Goal: Task Accomplishment & Management: Use online tool/utility

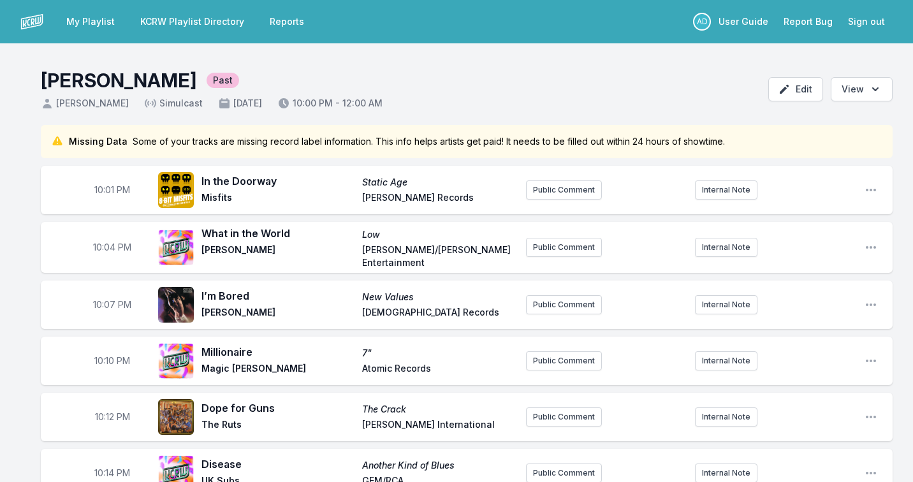
click at [172, 29] on link "KCRW Playlist Directory" at bounding box center [192, 21] width 119 height 23
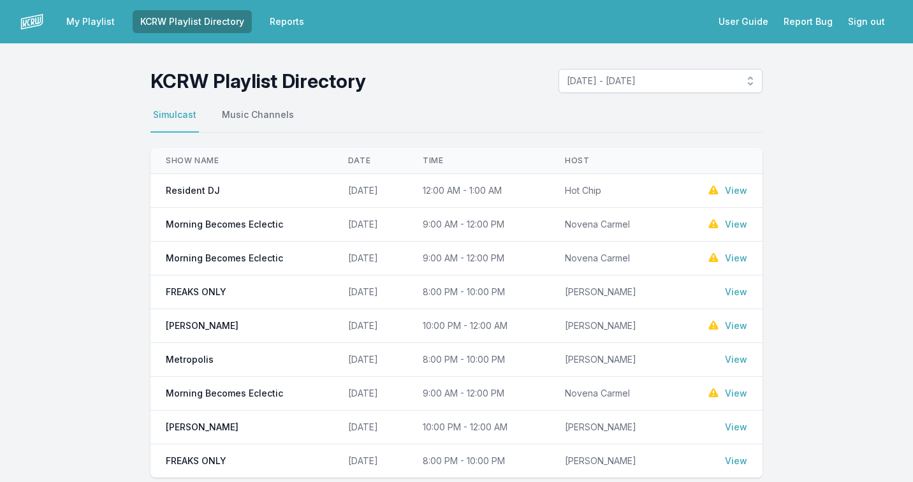
click at [735, 191] on link "View" at bounding box center [736, 190] width 22 height 13
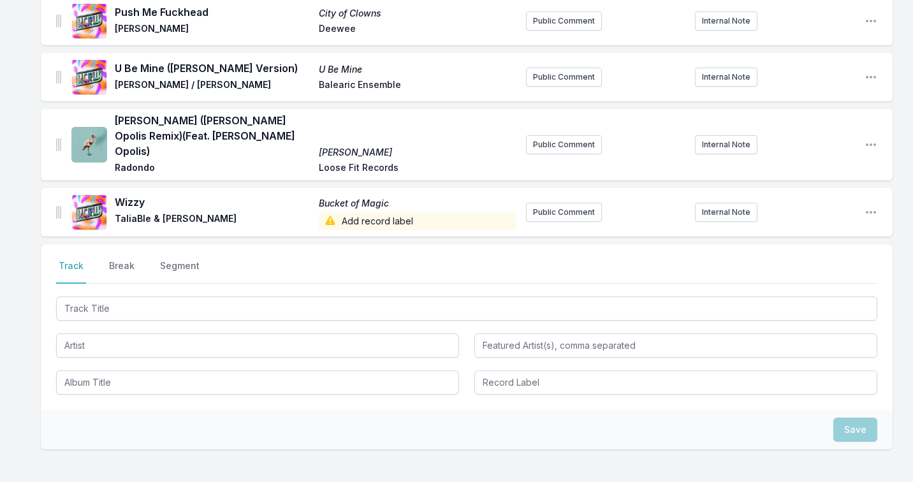
scroll to position [338, 0]
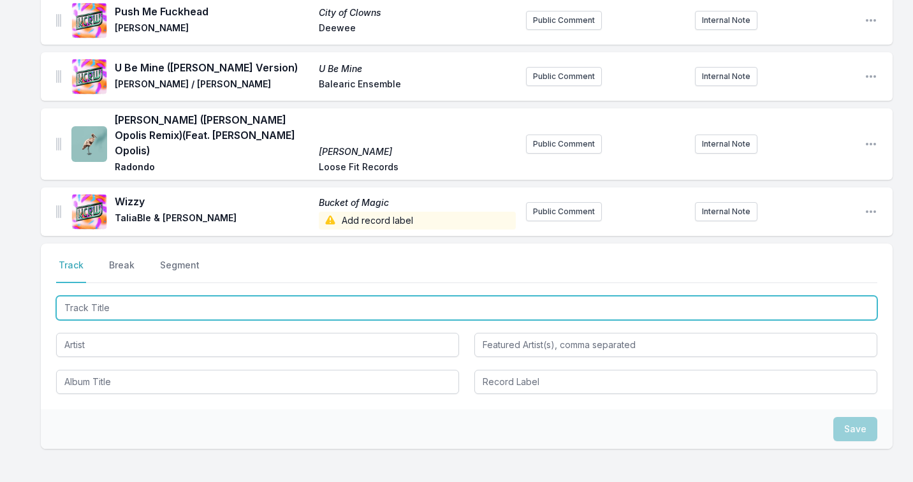
click at [161, 301] on input "Track Title" at bounding box center [466, 308] width 821 height 24
type input "Ce Moment"
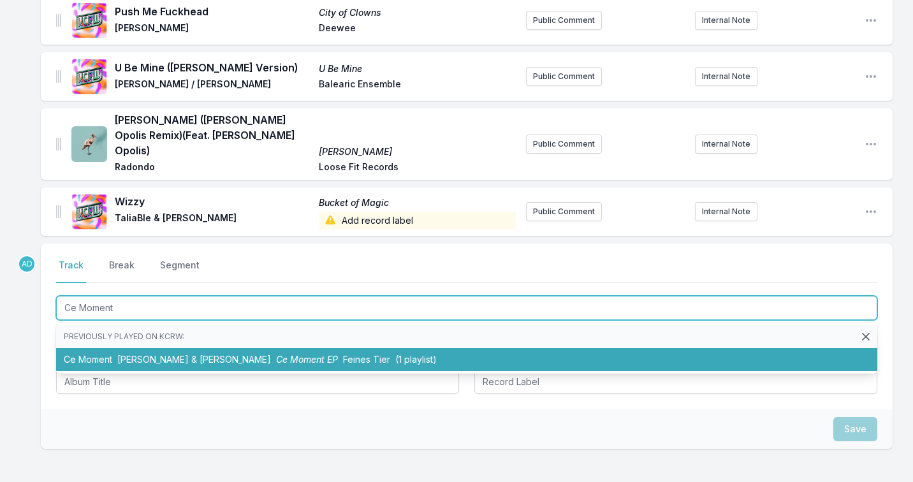
click at [142, 354] on span "[PERSON_NAME] & [PERSON_NAME]" at bounding box center [194, 359] width 154 height 11
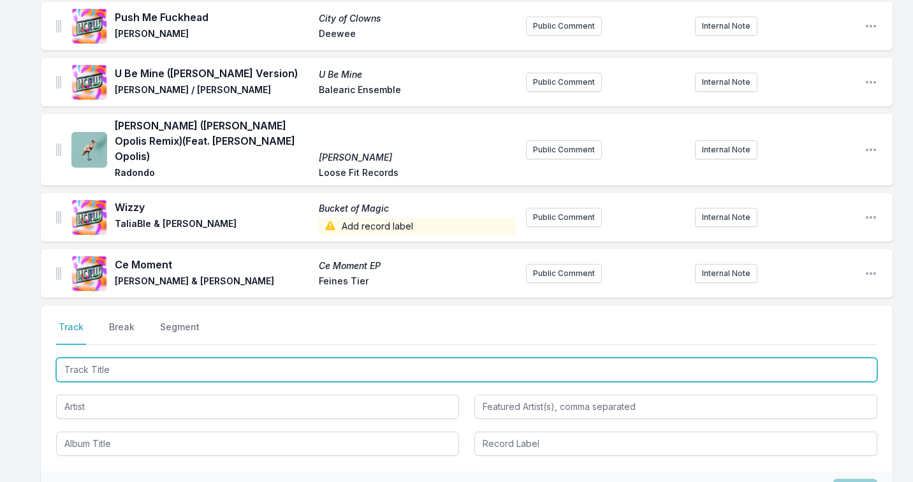
scroll to position [367, 0]
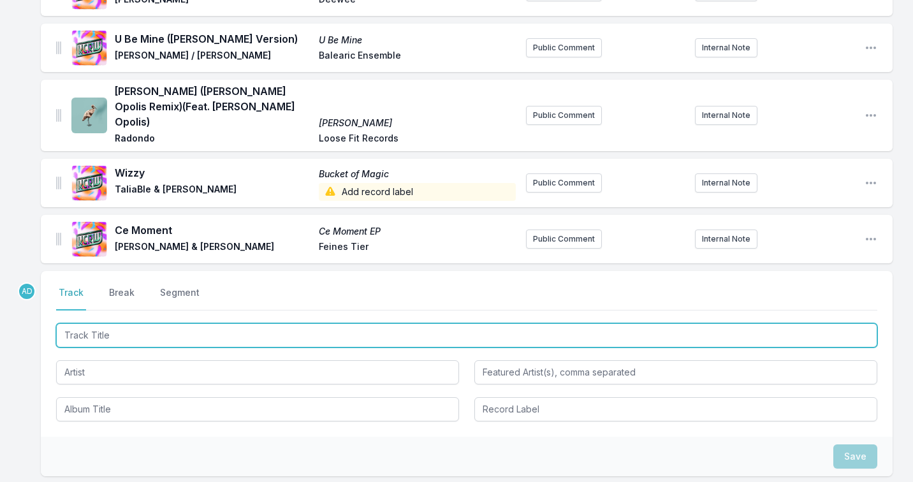
paste input "Vana va Ndoda"
type input "Vana va Ndoda"
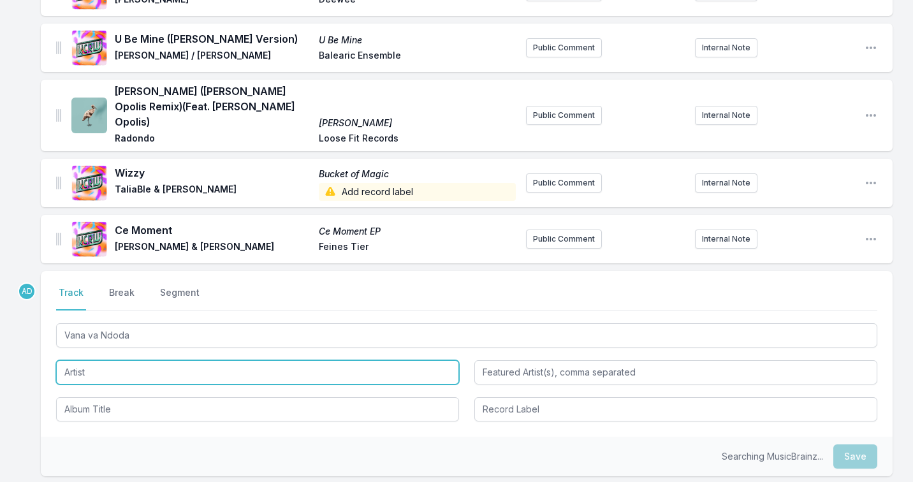
click at [131, 360] on input "Artist" at bounding box center [257, 372] width 403 height 24
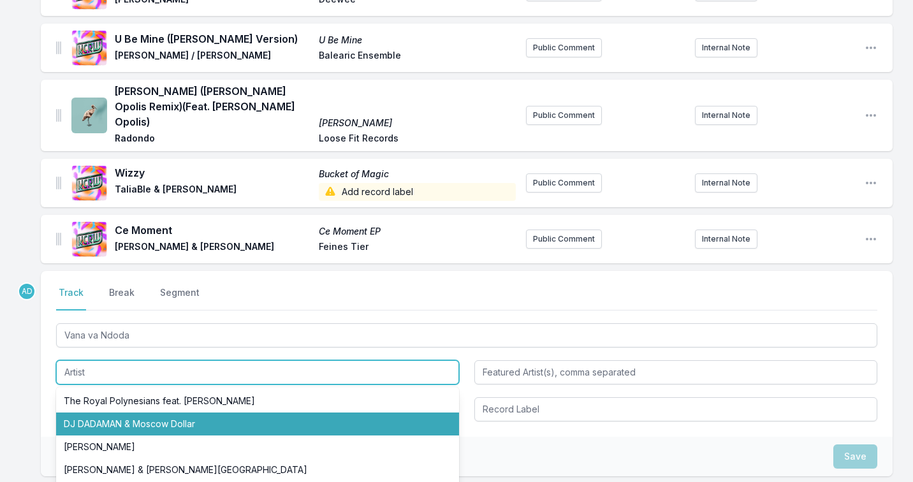
click at [103, 412] on li "DJ DADAMAN & Moscow Dollar" at bounding box center [257, 423] width 403 height 23
type input "DJ DADAMAN & Moscow Dollar"
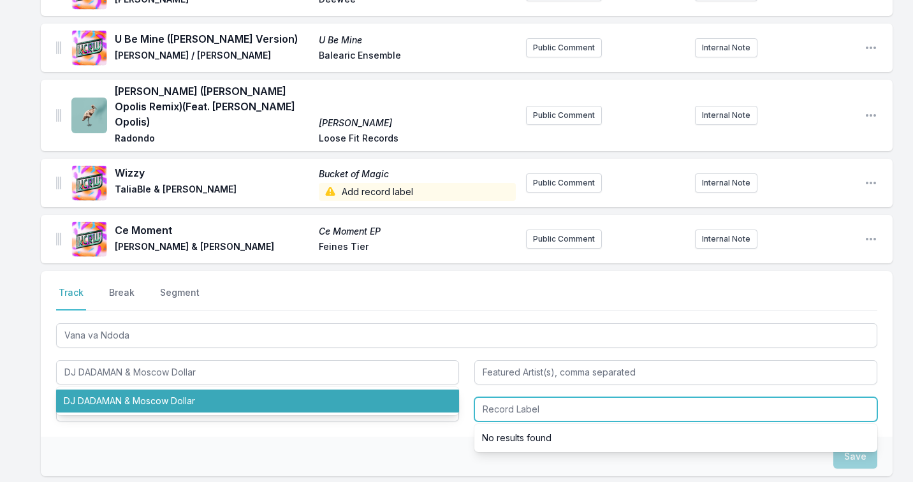
click at [494, 397] on input "Record Label" at bounding box center [675, 409] width 403 height 24
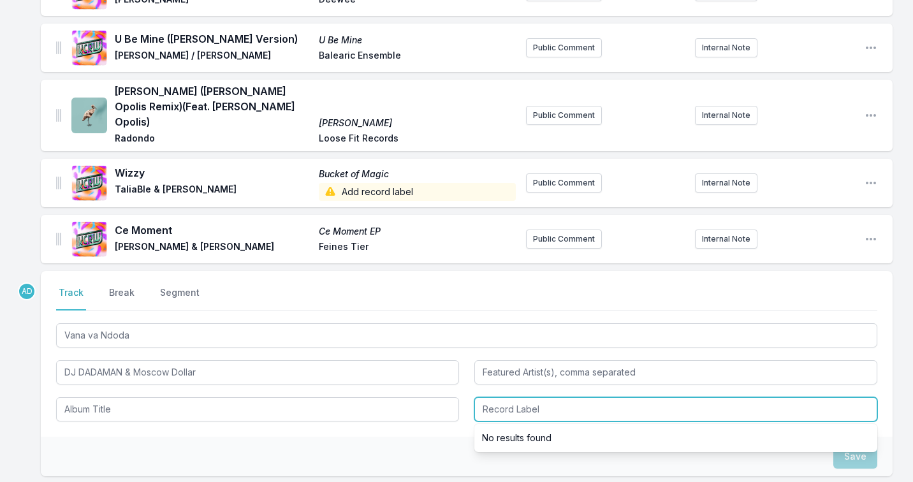
paste input "Nyege Nyege Tapes"
type input "Nyege Nyege Tapes"
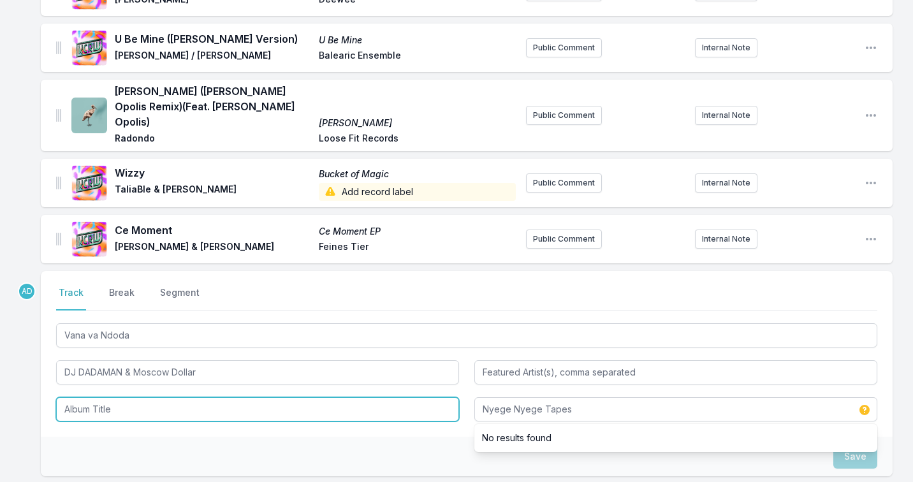
click at [73, 397] on input "Album Title" at bounding box center [257, 409] width 403 height 24
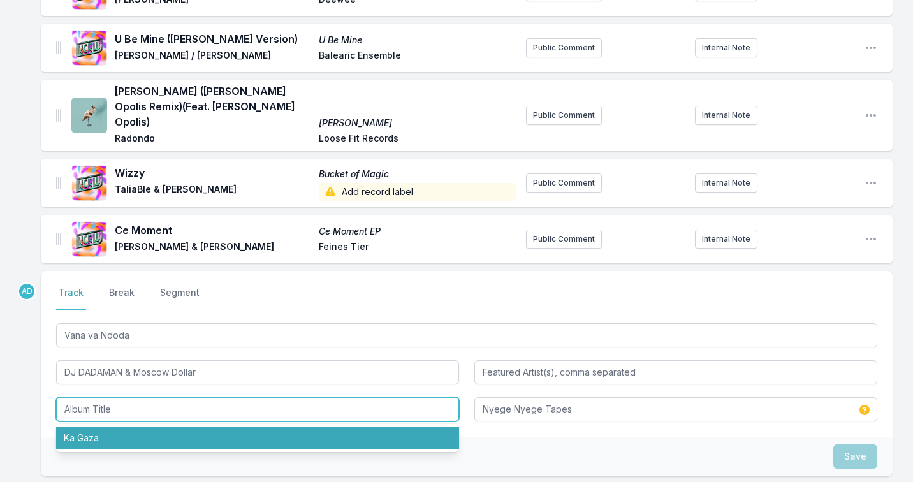
click at [74, 426] on li "Ka Gaza" at bounding box center [257, 437] width 403 height 23
type input "Ka Gaza"
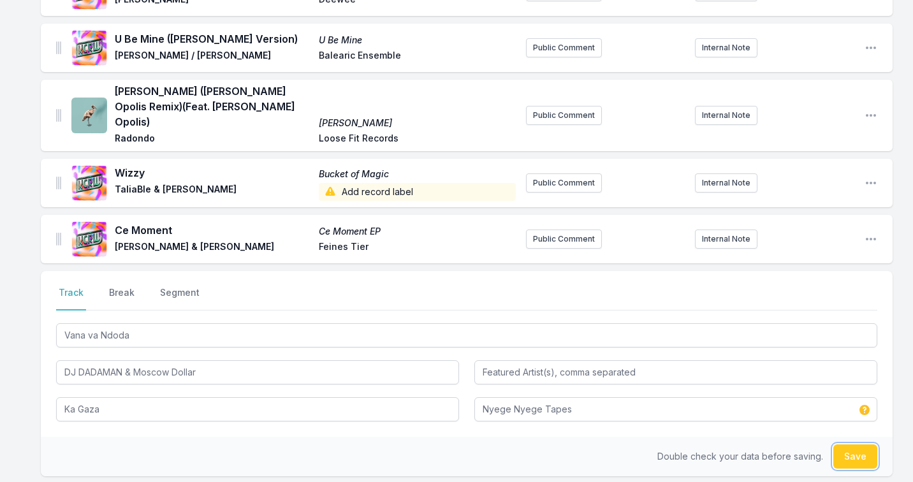
click at [848, 448] on button "Save" at bounding box center [855, 456] width 44 height 24
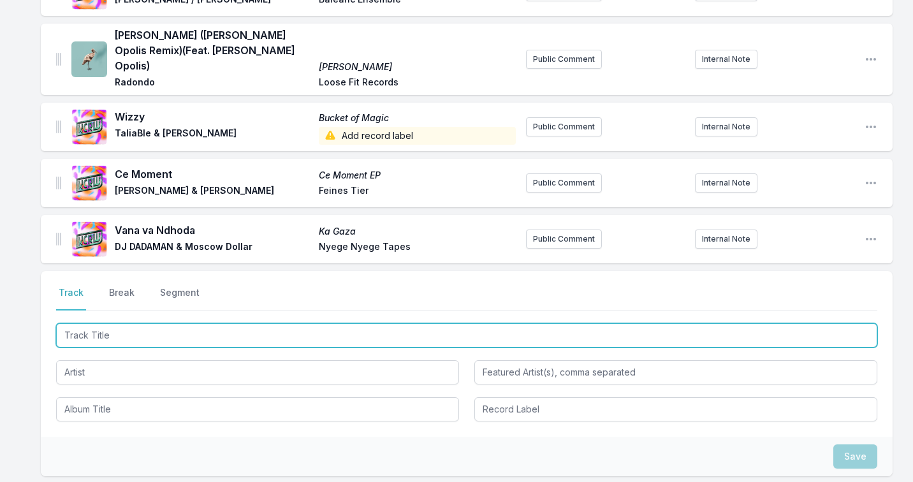
click at [98, 323] on input "Track Title" at bounding box center [466, 335] width 821 height 24
paste input "Cccan't You See"
type input "Cccan't You See"
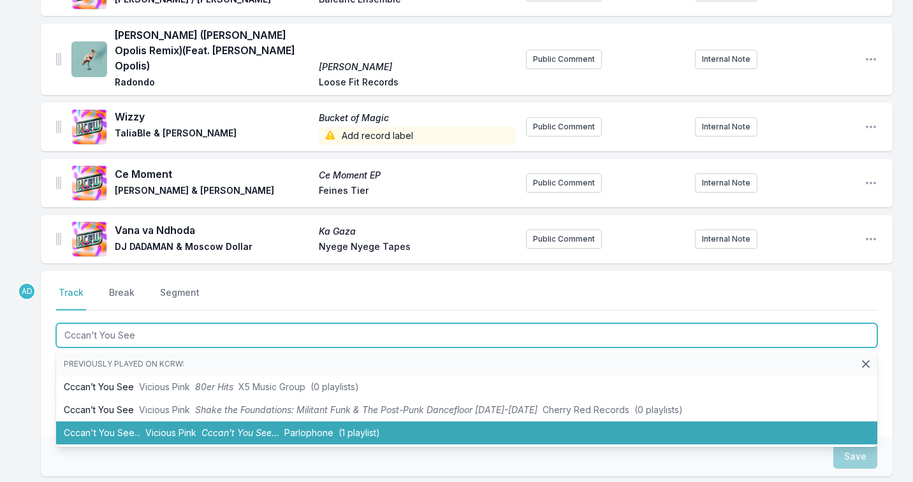
click at [96, 421] on li "Cccan't You See... Vicious Pink Cccan't You See... Parlophone (1 playlist)" at bounding box center [466, 432] width 821 height 23
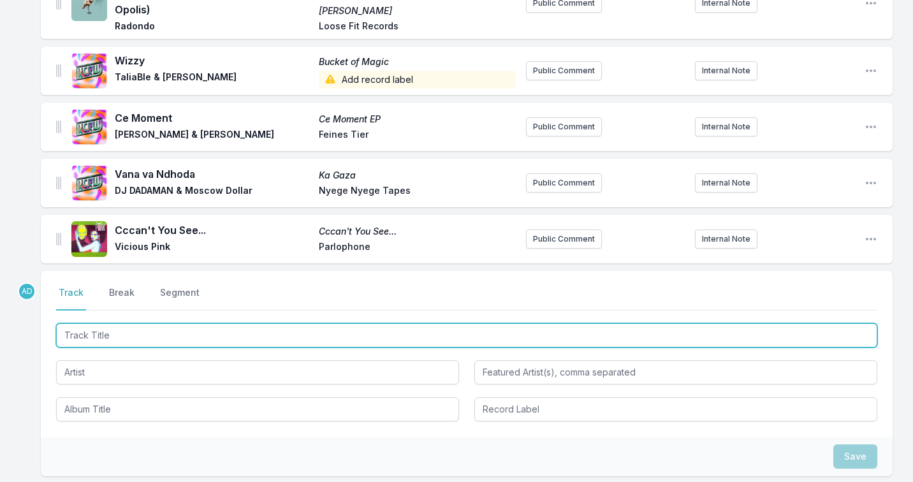
click at [119, 323] on input "Track Title" at bounding box center [466, 335] width 821 height 24
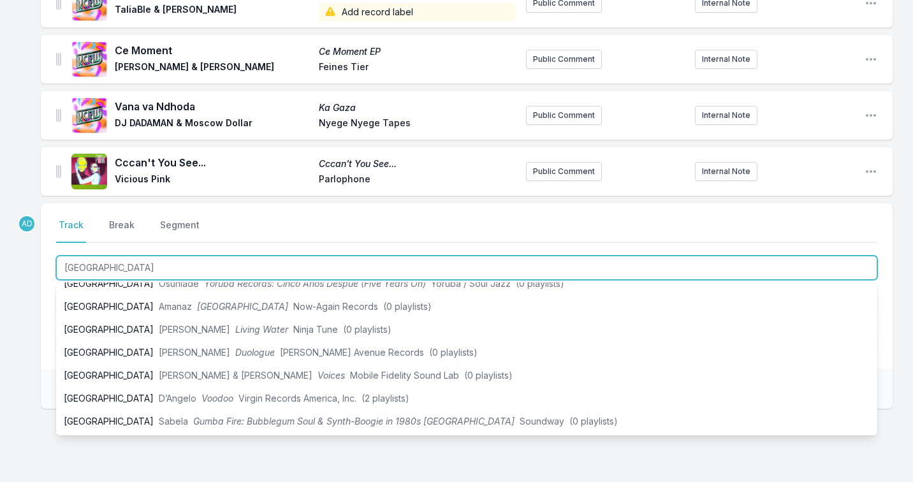
scroll to position [544, 0]
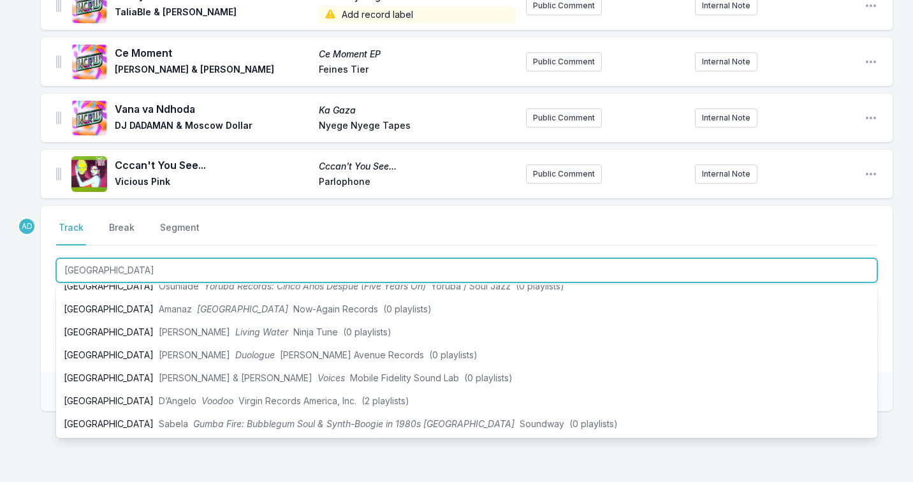
type input "[GEOGRAPHIC_DATA]"
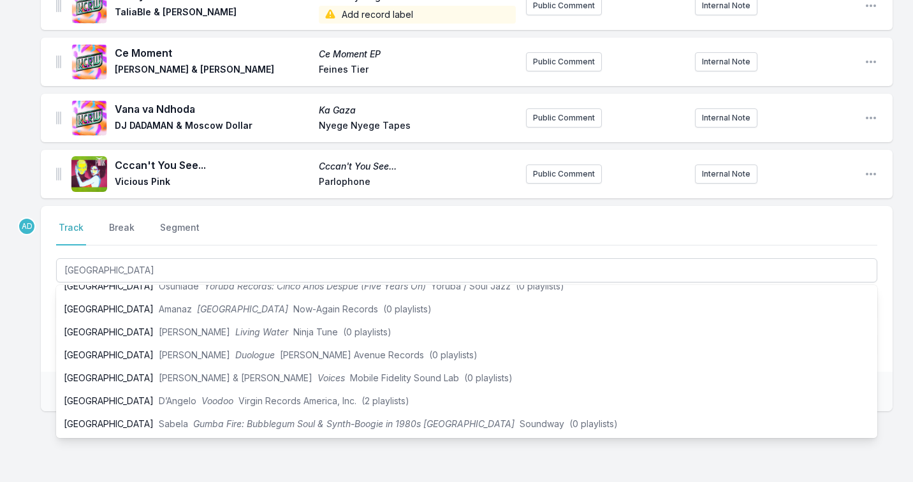
click at [41, 317] on div "Select a tab Track Break Segment Track Break Segment Africa Previously played o…" at bounding box center [467, 289] width 852 height 166
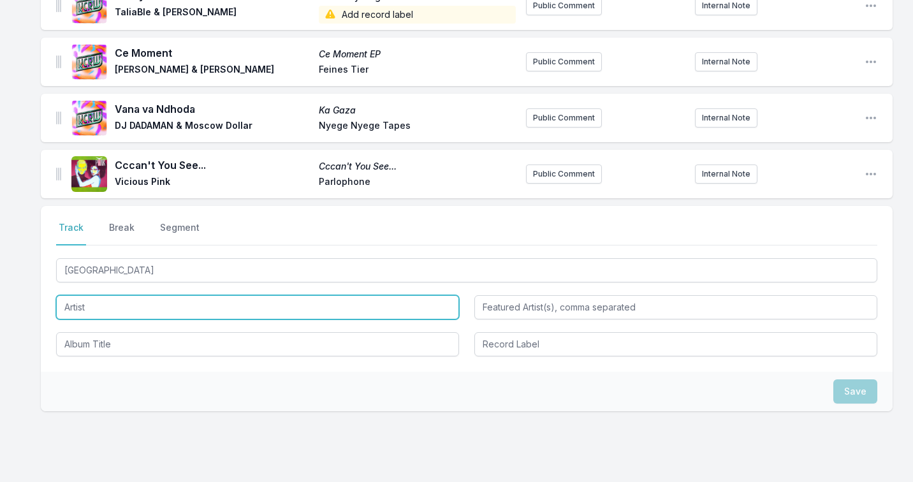
click at [103, 295] on input "Artist" at bounding box center [257, 307] width 403 height 24
type input "Zogo"
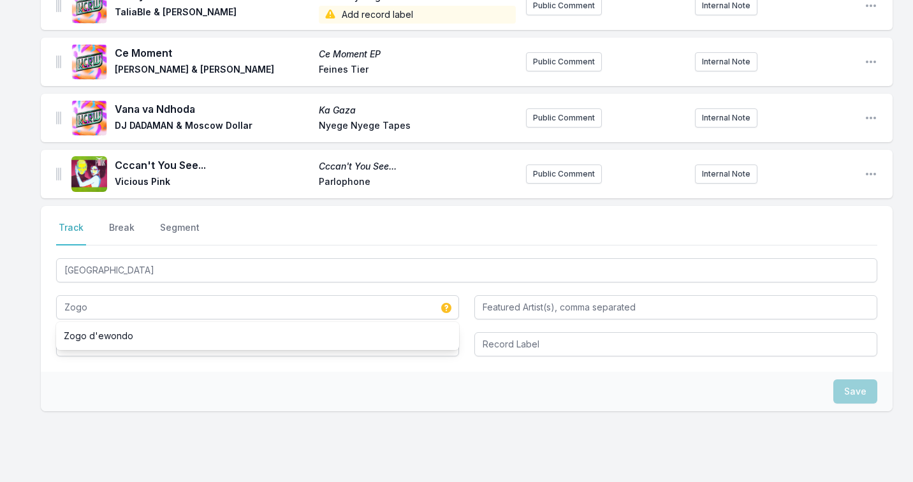
click at [35, 304] on div "Missing Data Some of your tracks are missing record label information. This inf…" at bounding box center [456, 57] width 913 height 952
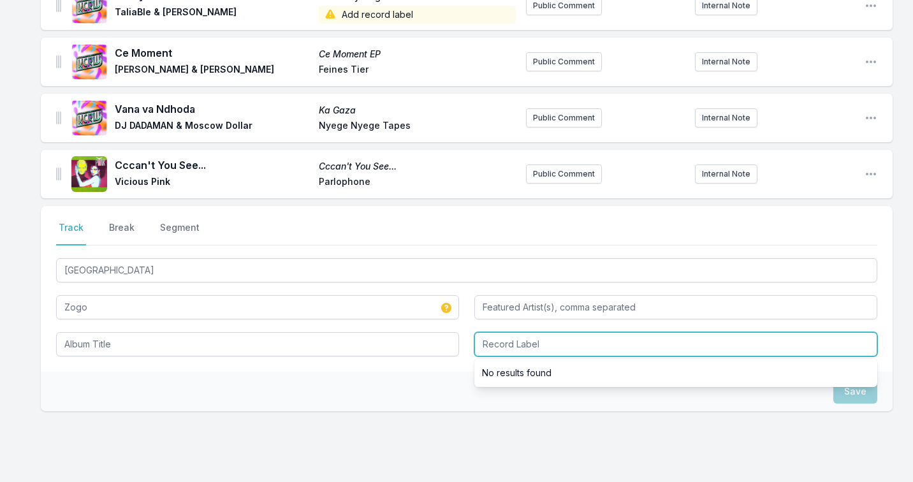
click at [532, 339] on input "Record Label" at bounding box center [675, 344] width 403 height 24
paste input "Wagram Music"
type input "Wagram Music"
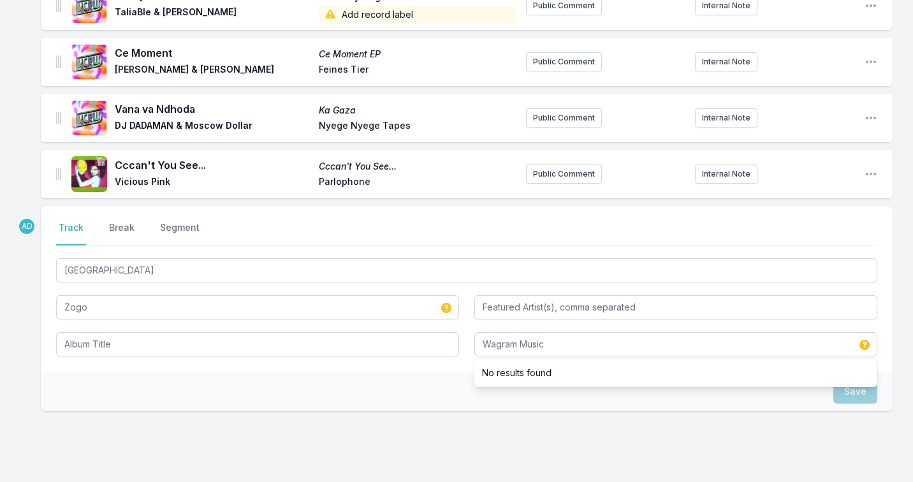
click at [452, 375] on div "Save" at bounding box center [467, 392] width 852 height 40
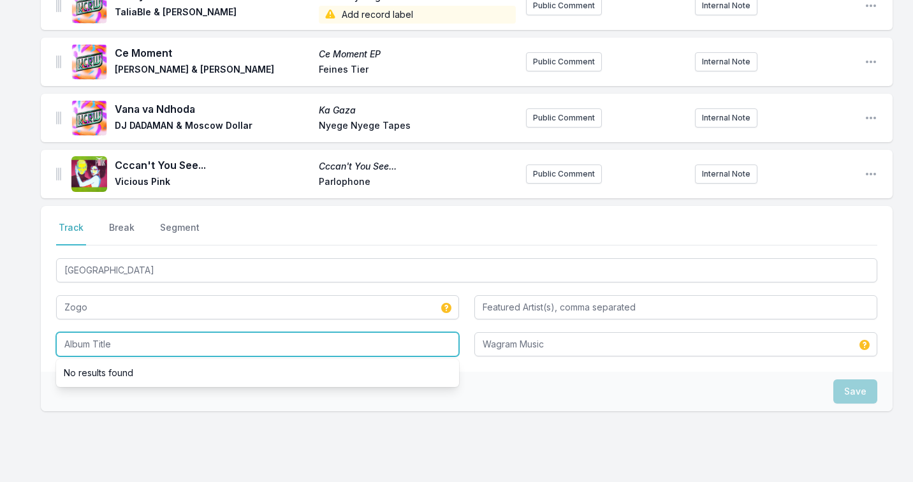
click at [149, 332] on input "Album Title" at bounding box center [257, 344] width 403 height 24
type input "[GEOGRAPHIC_DATA]"
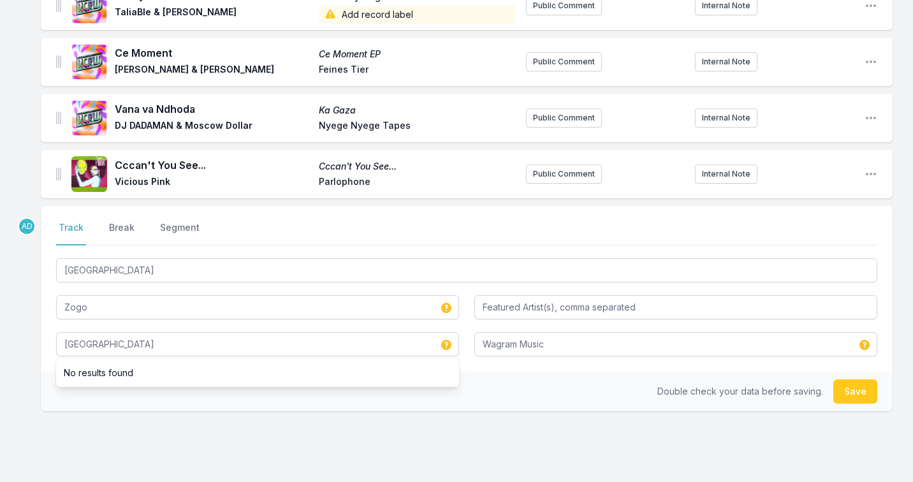
click at [154, 439] on div "AD Select a tab Track Break Segment Track Break Segment [GEOGRAPHIC_DATA] Zogo …" at bounding box center [467, 349] width 852 height 287
click at [842, 379] on button "Save" at bounding box center [855, 391] width 44 height 24
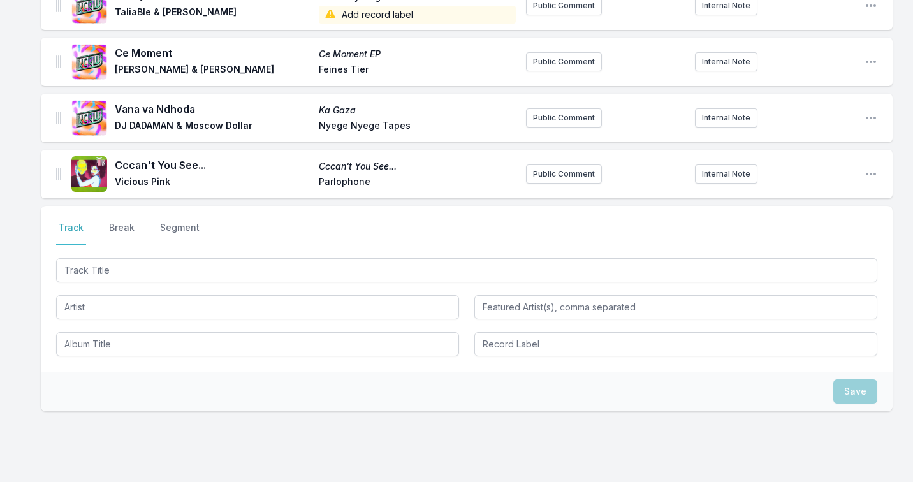
scroll to position [600, 0]
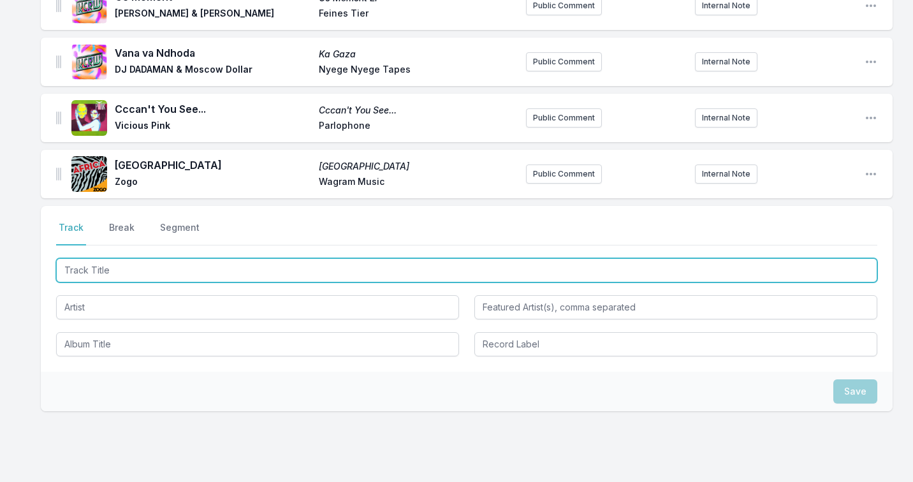
click at [175, 258] on input "Track Title" at bounding box center [466, 270] width 821 height 24
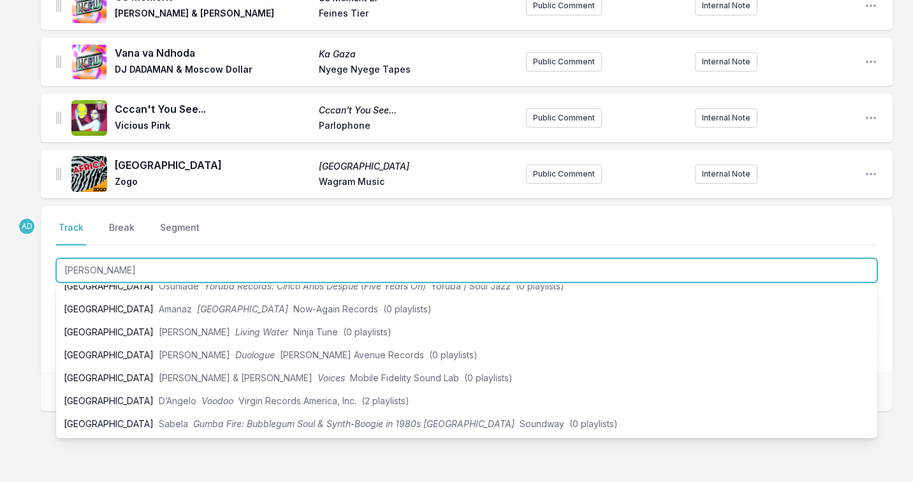
scroll to position [0, 0]
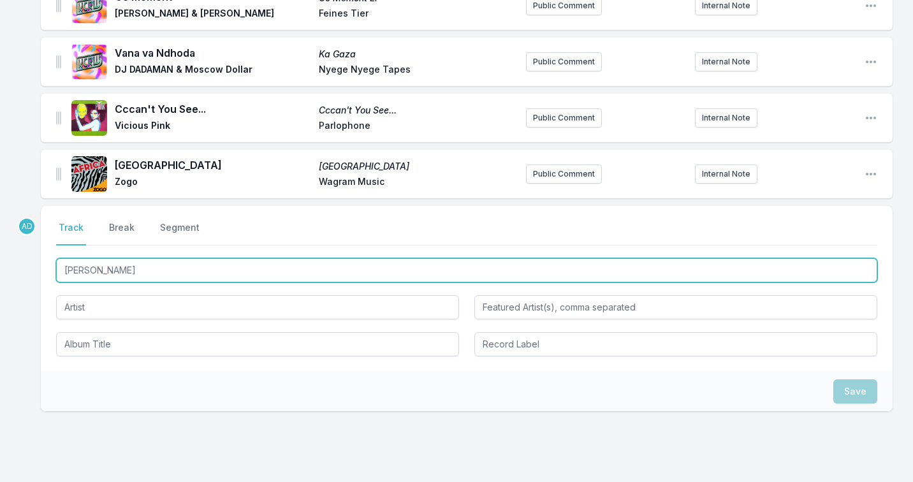
click at [132, 258] on input "[PERSON_NAME]" at bounding box center [466, 270] width 821 height 24
type input "[PERSON_NAME]"
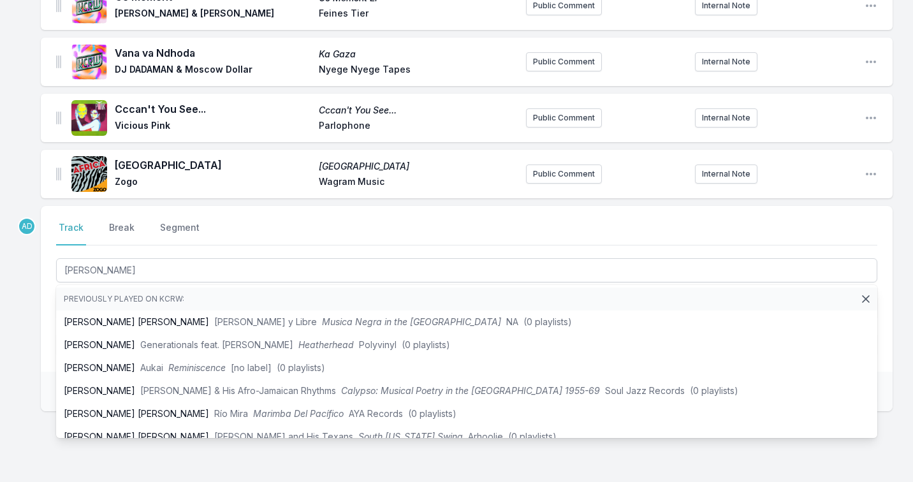
click at [148, 237] on div "Select a tab Track Break Segment Track Break Segment [PERSON_NAME] Previously p…" at bounding box center [467, 289] width 852 height 166
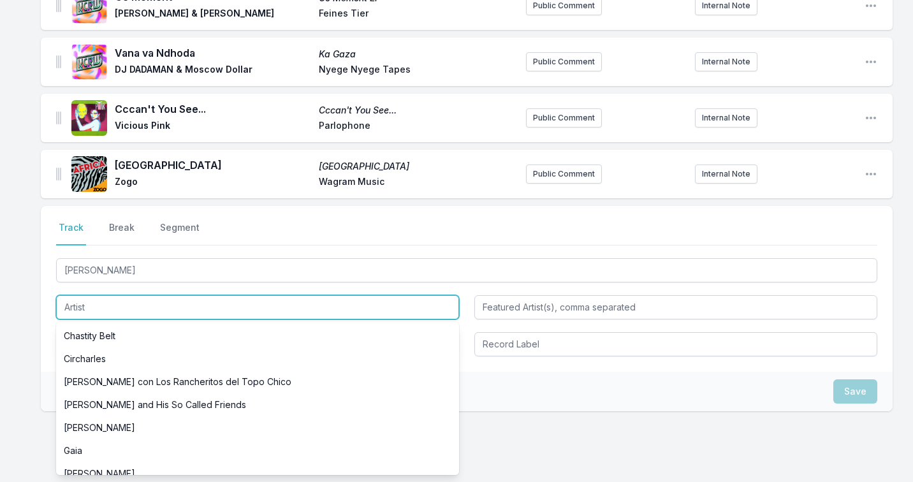
click at [122, 300] on input "Artist" at bounding box center [257, 307] width 403 height 24
paste input "Arp Frique & The Perpetual Singers"
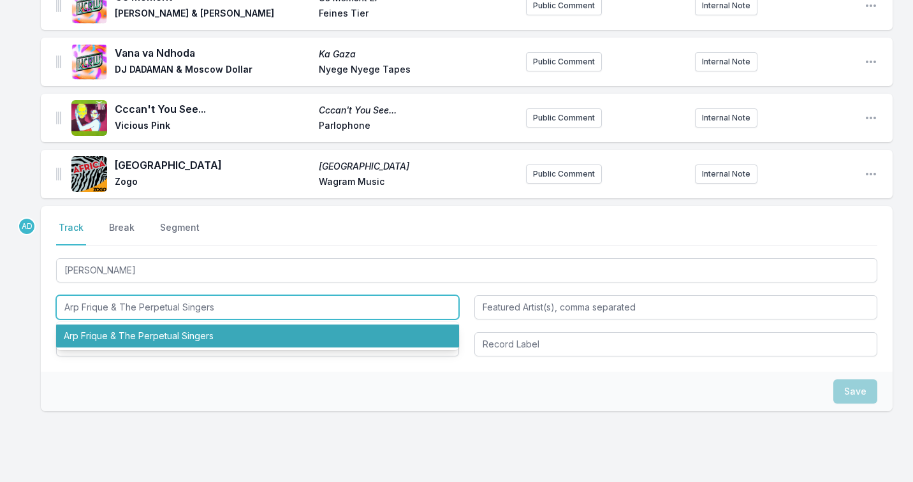
click at [117, 324] on li "Arp Frique & The Perpetual Singers" at bounding box center [257, 335] width 403 height 23
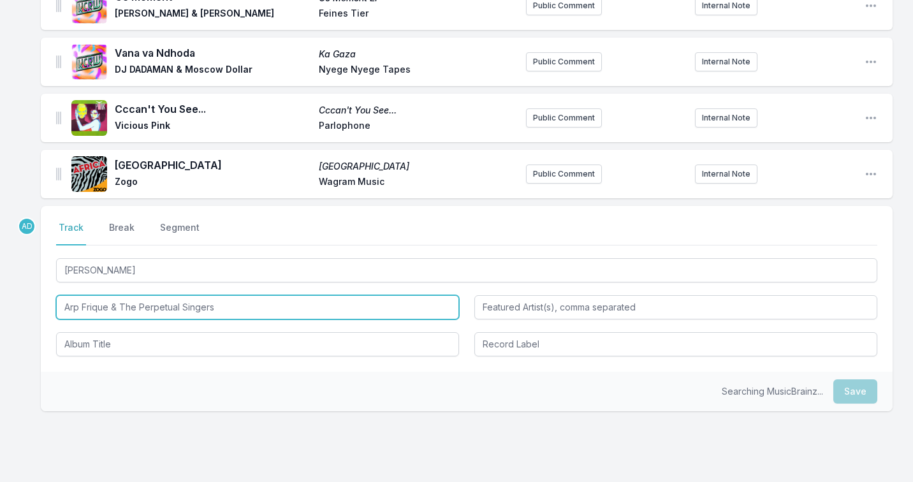
type input "Arp Frique & The Perpetual Singers"
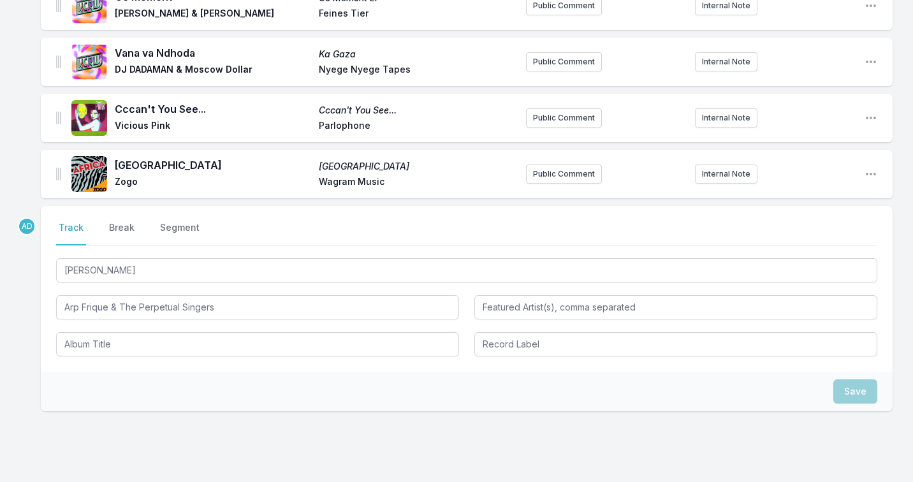
click at [117, 378] on div "Save" at bounding box center [467, 392] width 852 height 40
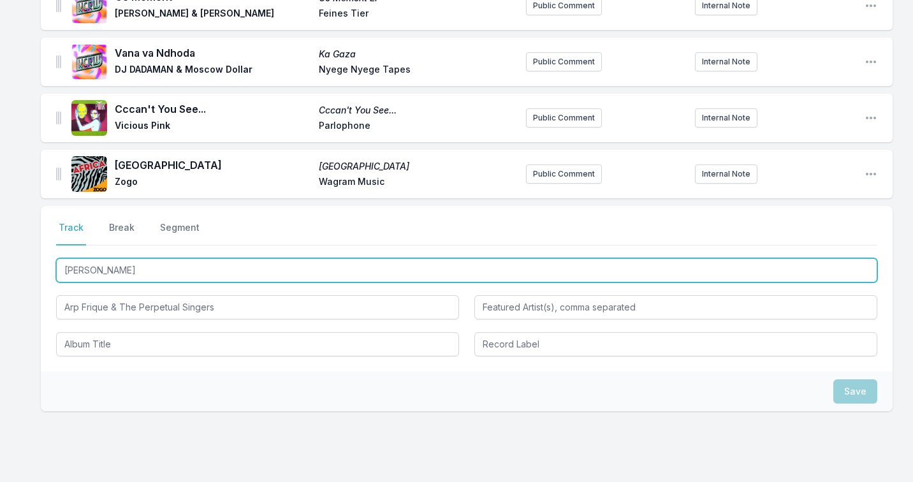
click at [98, 258] on input "[PERSON_NAME]" at bounding box center [466, 270] width 821 height 24
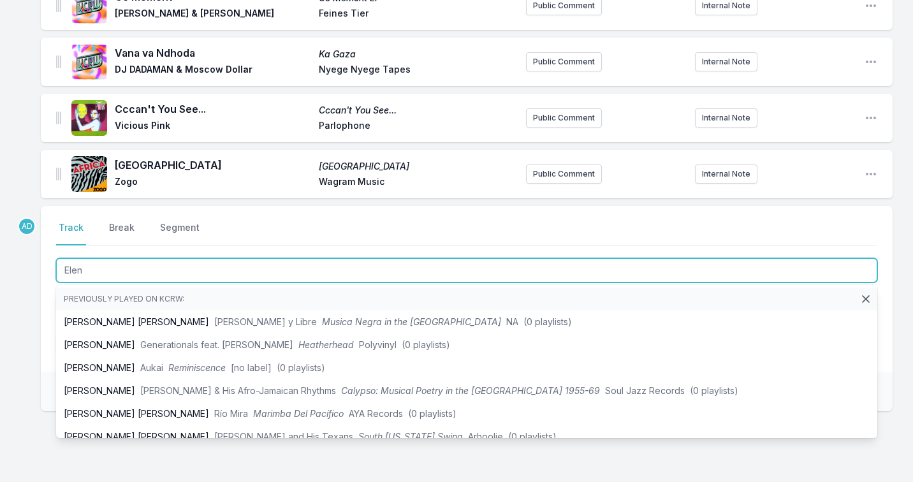
type input "[PERSON_NAME]"
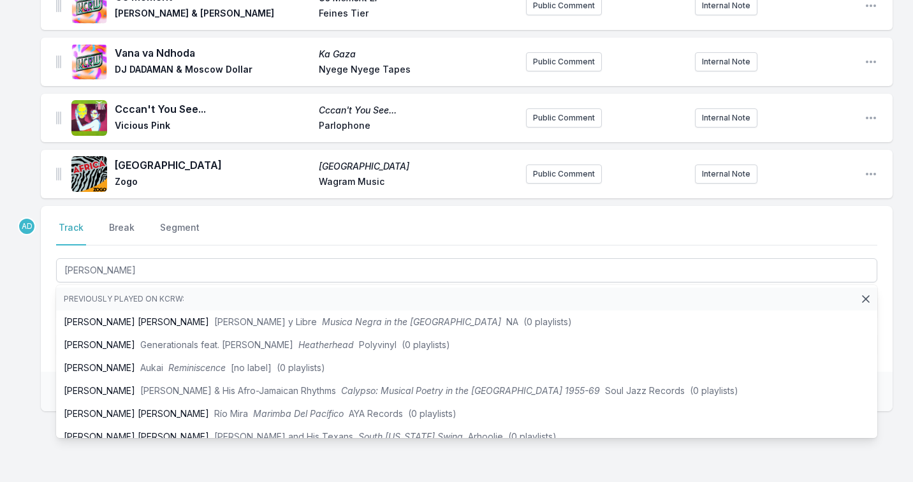
click at [42, 243] on div "Select a tab Track Break Segment Track Break Segment [PERSON_NAME] Previously p…" at bounding box center [467, 289] width 852 height 166
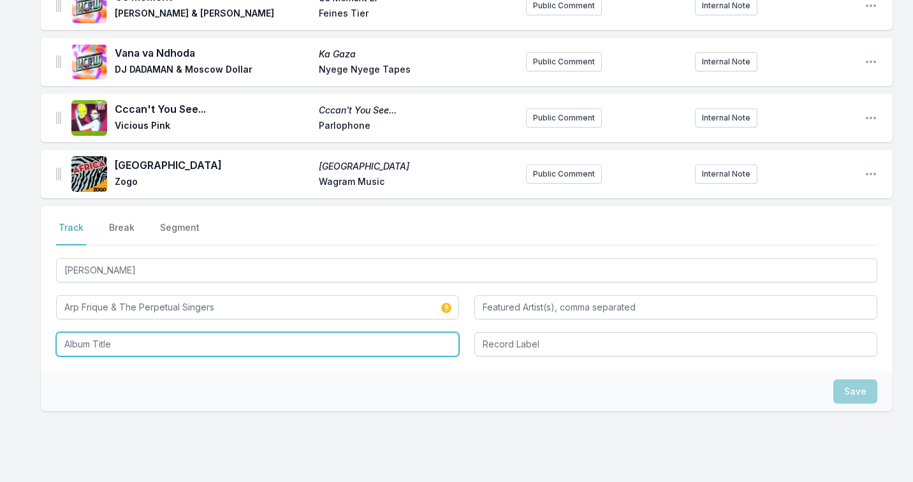
click at [394, 332] on input "Album Title" at bounding box center [257, 344] width 403 height 24
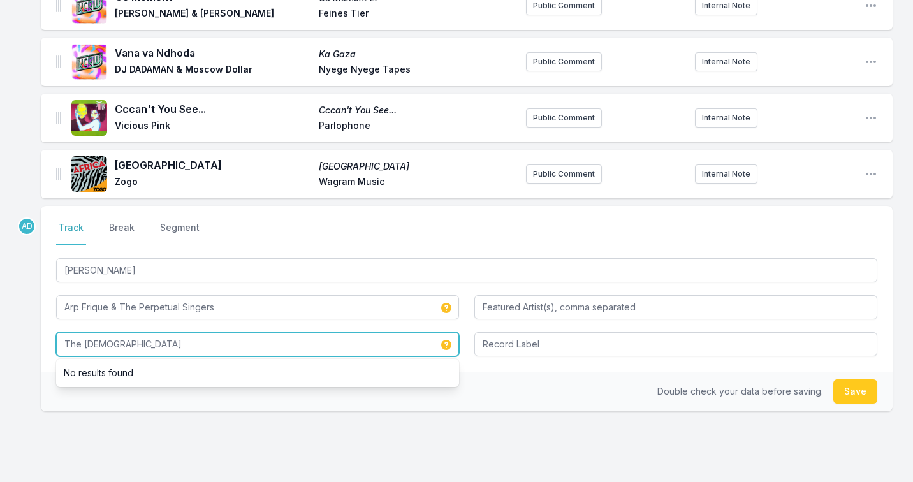
type input "The [DEMOGRAPHIC_DATA]"
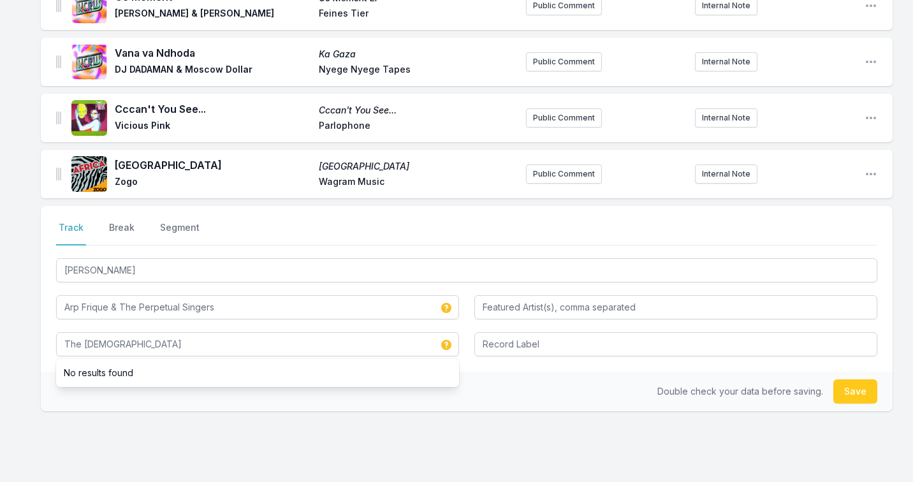
click at [449, 425] on div "Select a tab Track Break Segment Track Break Segment [PERSON_NAME] Frique & The…" at bounding box center [467, 349] width 852 height 287
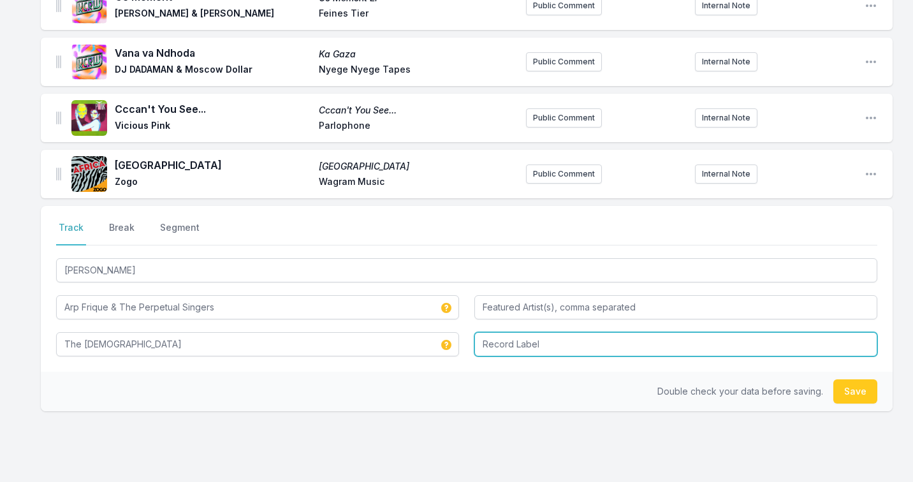
click at [509, 337] on input "Record Label" at bounding box center [675, 344] width 403 height 24
paste input "Colorful World"
type input "Colorful World"
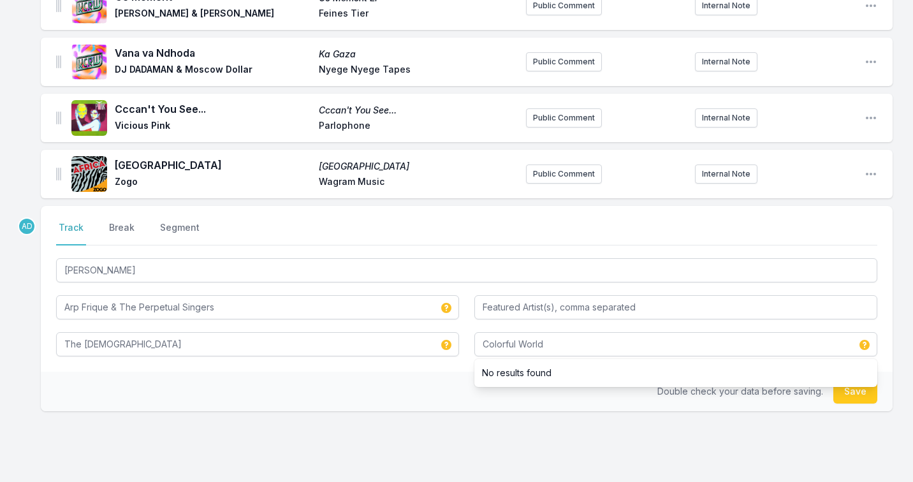
click at [655, 433] on div "AD Select a tab Track Break Segment Track Break Segment [PERSON_NAME] Frique & …" at bounding box center [467, 349] width 852 height 287
click at [855, 379] on button "Save" at bounding box center [855, 391] width 44 height 24
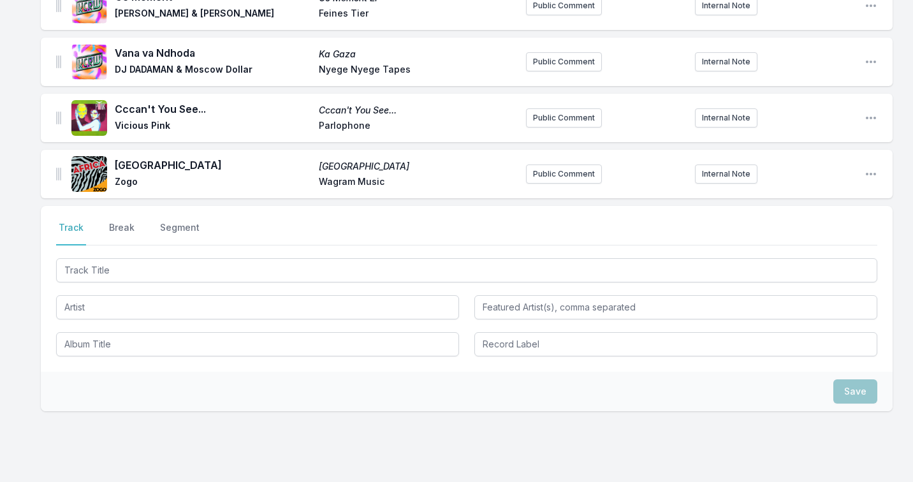
scroll to position [656, 0]
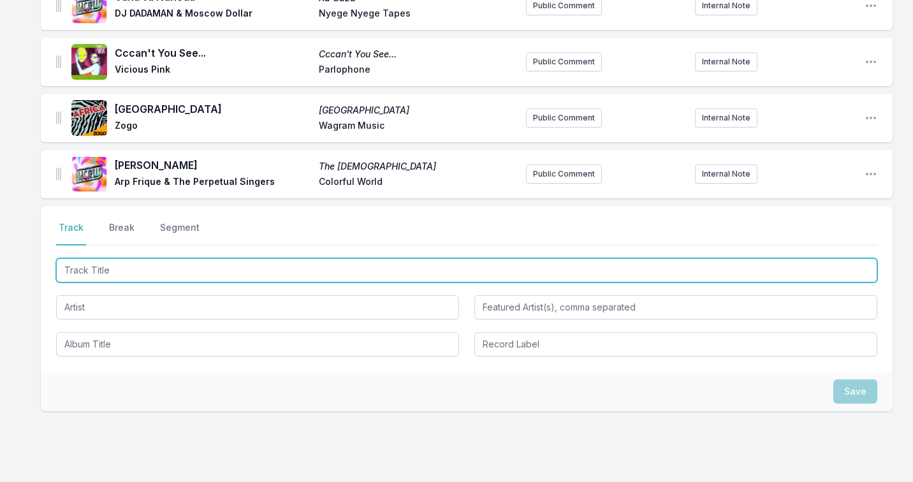
click at [119, 262] on input "Track Title" at bounding box center [466, 270] width 821 height 24
paste input "Vibracall"
type input "Vibracall"
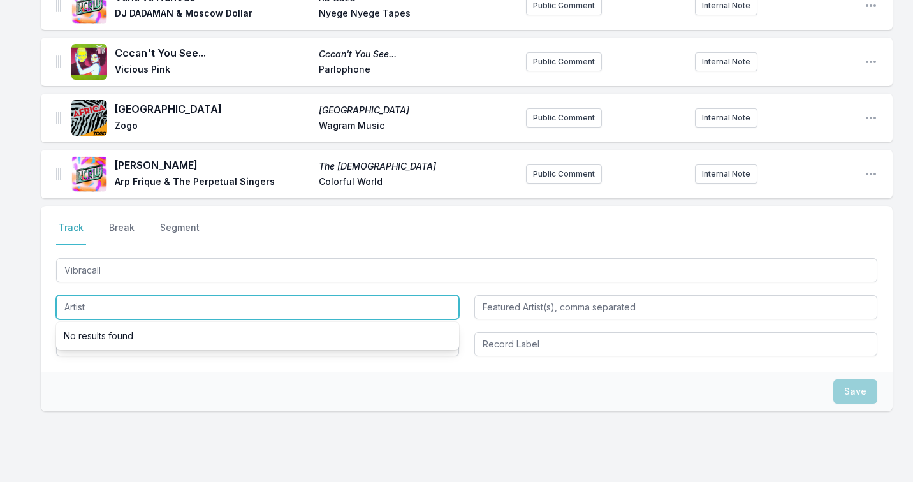
click at [107, 295] on input "Artist" at bounding box center [257, 307] width 403 height 24
type input "Bawrut"
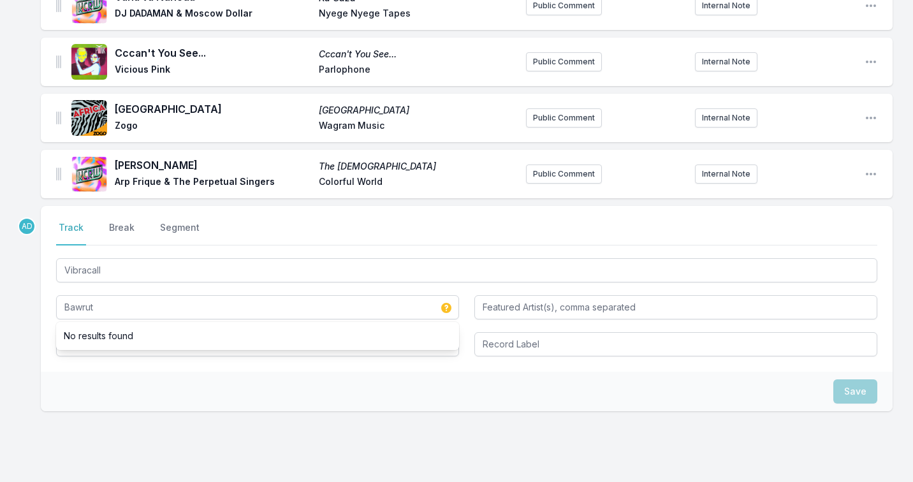
click at [271, 225] on nav "Track Break Segment" at bounding box center [466, 233] width 821 height 24
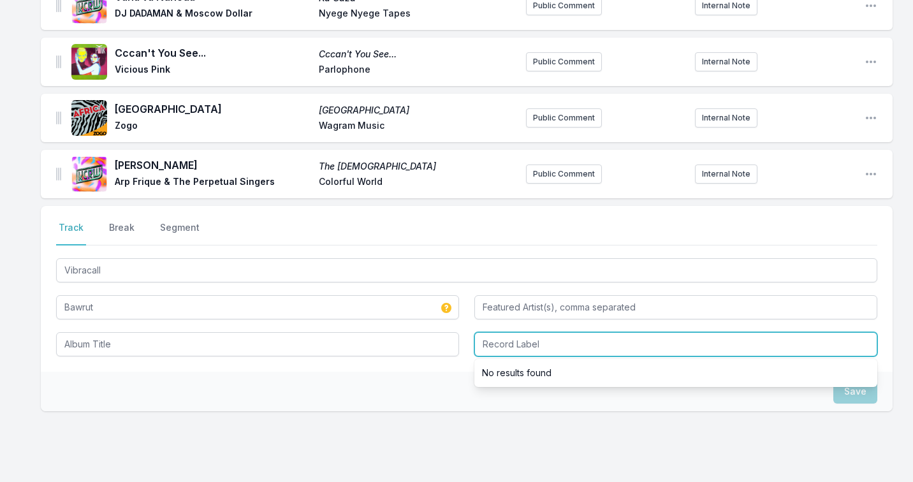
click at [557, 332] on input "Record Label" at bounding box center [675, 344] width 403 height 24
paste input "Pets Recordings"
type input "Pets Recordings"
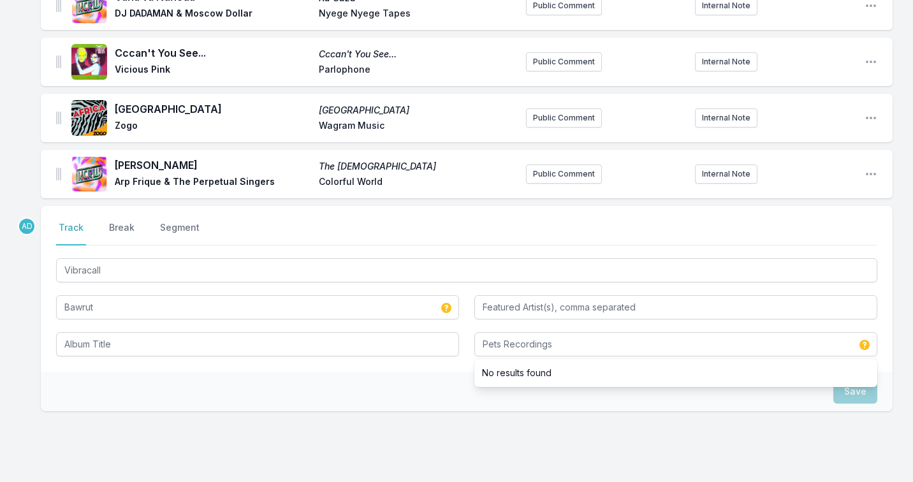
click at [389, 355] on div "Select a tab Track Break Segment Track Break Segment Vibracall Bawrut Pets Reco…" at bounding box center [467, 289] width 852 height 166
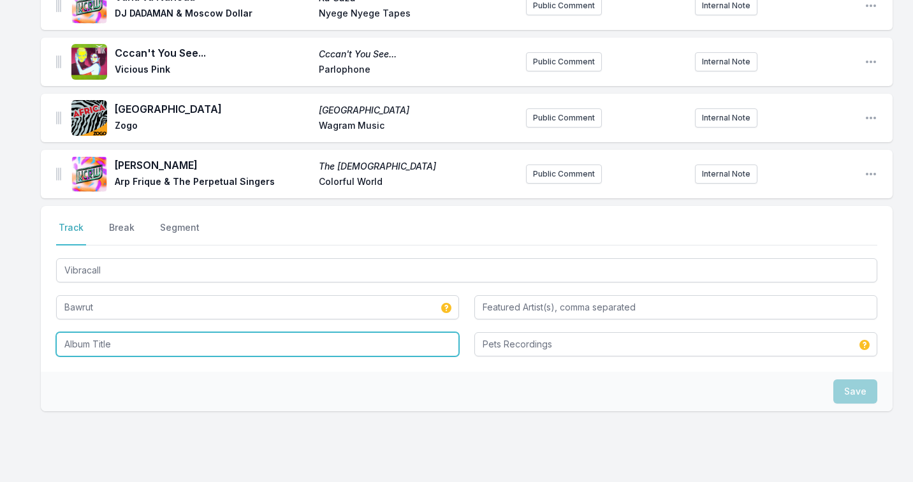
click at [395, 332] on input "Album Title" at bounding box center [257, 344] width 403 height 24
paste input "Papa Bawrut 2 EP20254:15"
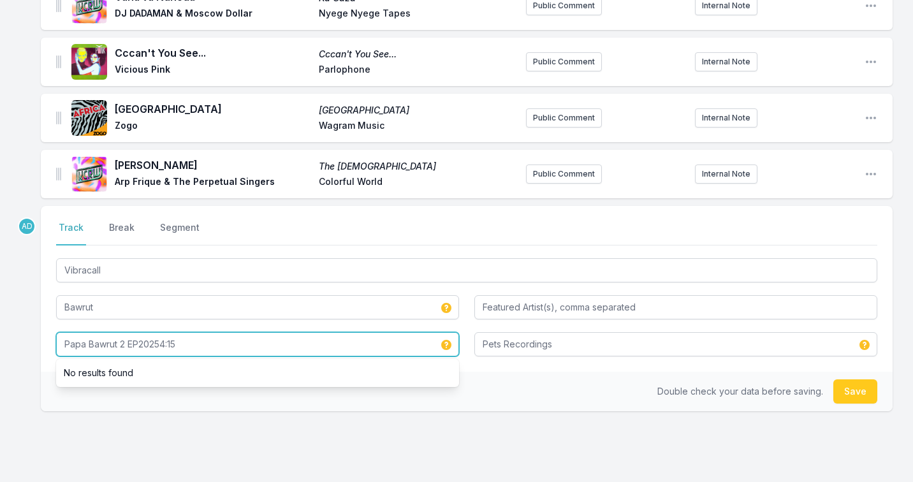
drag, startPoint x: 140, startPoint y: 333, endPoint x: 189, endPoint y: 333, distance: 49.1
click at [189, 333] on input "Papa Bawrut 2 EP20254:15" at bounding box center [257, 344] width 403 height 24
type input "Papa Bawrut 2 EP"
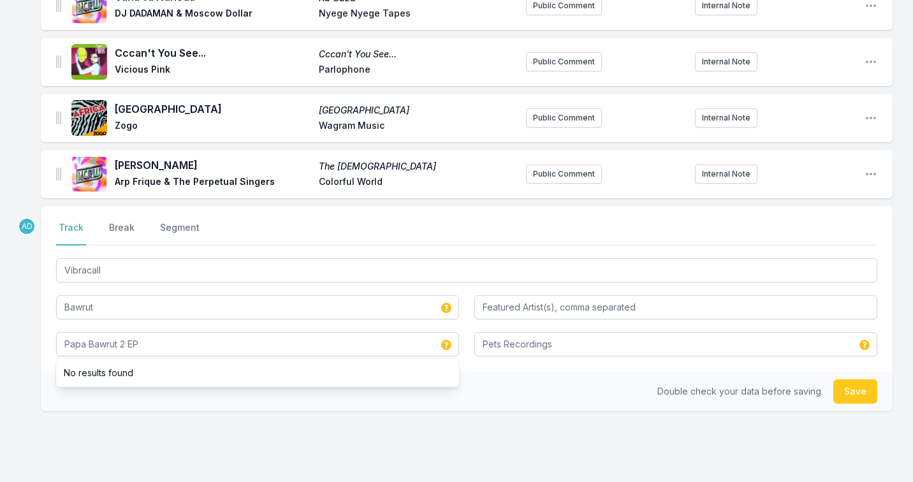
click at [171, 408] on div "AD Select a tab Track Break Segment Track Break Segment Vibracall Bawrut Papa B…" at bounding box center [467, 349] width 852 height 287
click at [859, 379] on button "Save" at bounding box center [855, 391] width 44 height 24
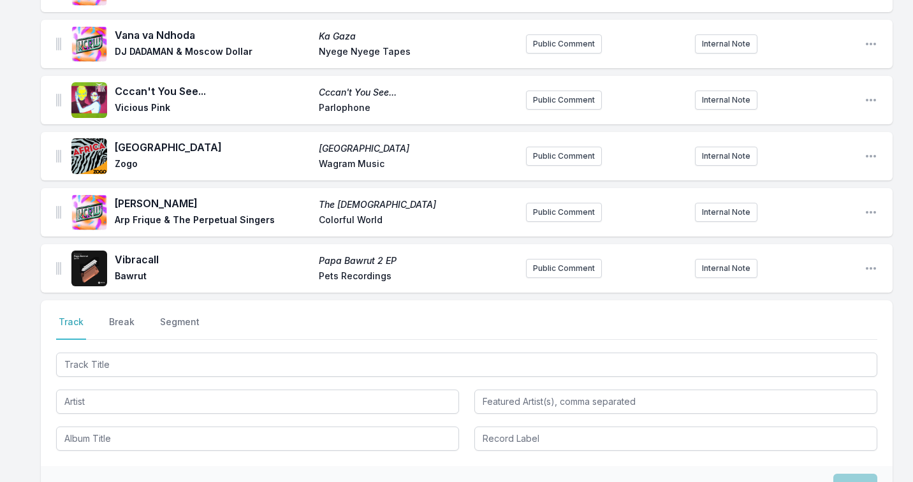
scroll to position [616, 0]
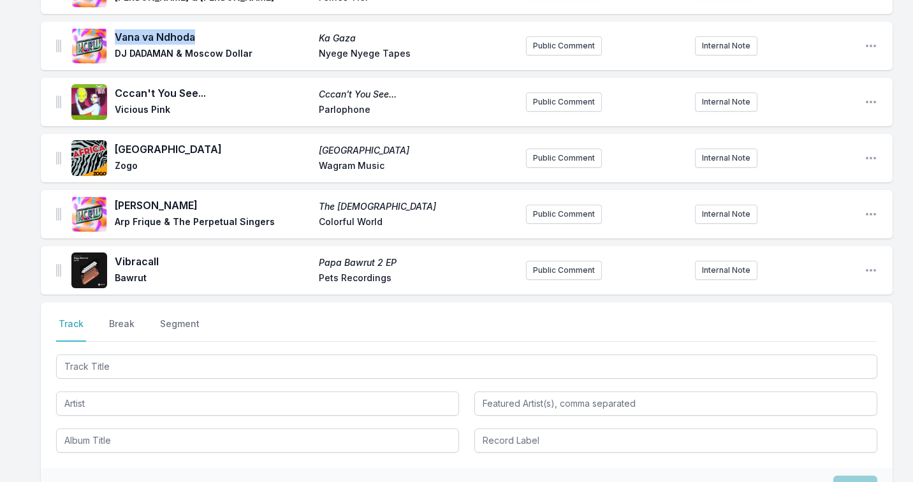
drag, startPoint x: 195, startPoint y: 22, endPoint x: 114, endPoint y: 22, distance: 81.0
click at [114, 25] on div "Vana va Ndhoda Ka Gaza DJ DADAMAN & Moscow Dollar Nyege Nyege Tapes" at bounding box center [293, 45] width 444 height 41
copy span "Vana va Ndhoda"
